Goal: Task Accomplishment & Management: Use online tool/utility

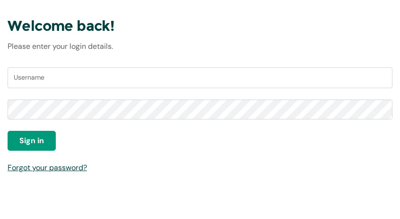
scroll to position [95, 0]
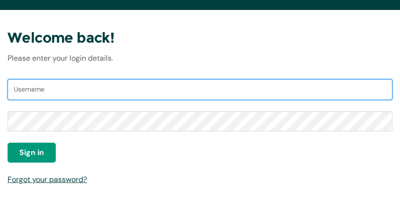
click at [70, 90] on input "Username" at bounding box center [200, 89] width 385 height 21
type input "[EMAIL_ADDRESS][DOMAIN_NAME]"
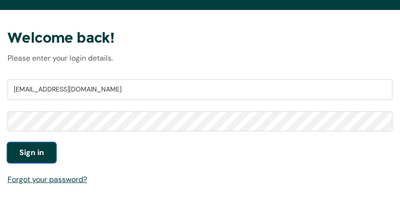
drag, startPoint x: 34, startPoint y: 153, endPoint x: 55, endPoint y: 148, distance: 21.9
click at [34, 153] on span "Sign in" at bounding box center [31, 152] width 25 height 11
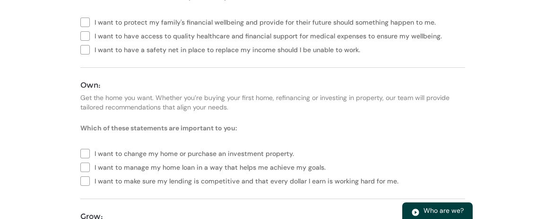
scroll to position [95, 0]
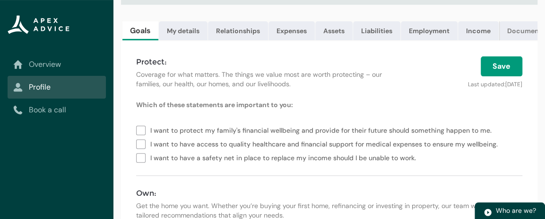
click at [407, 24] on link "Documents" at bounding box center [527, 30] width 54 height 19
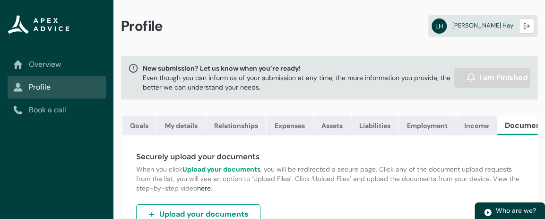
scroll to position [50, 0]
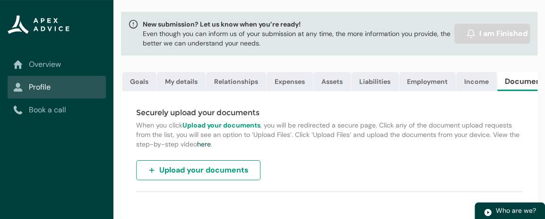
click at [227, 169] on span "Upload your documents" at bounding box center [203, 169] width 89 height 11
